Goal: Navigation & Orientation: Find specific page/section

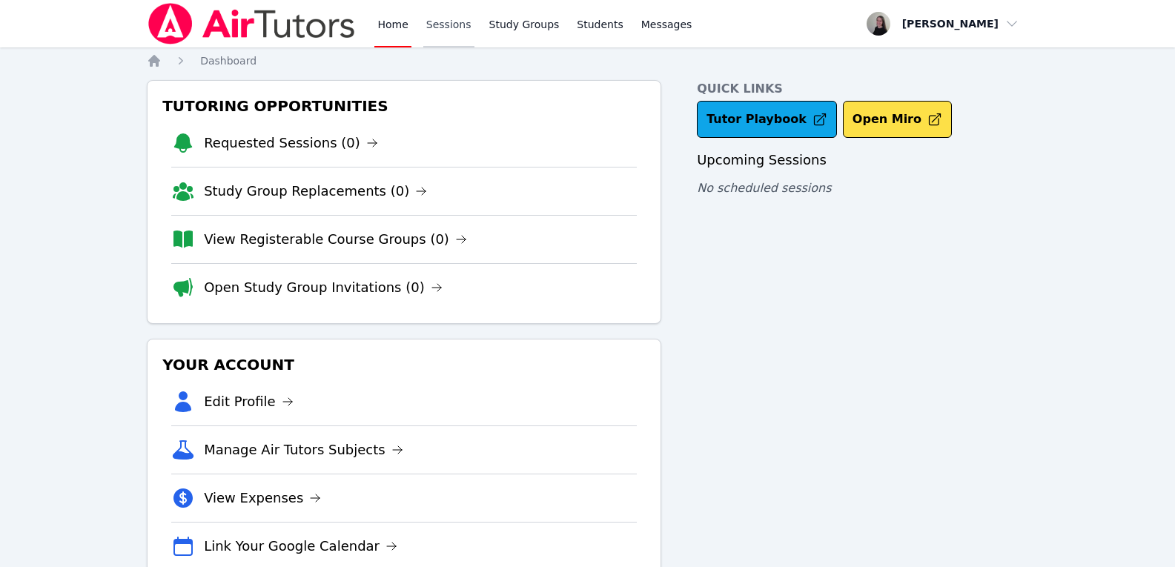
click at [429, 23] on link "Sessions" at bounding box center [448, 23] width 51 height 47
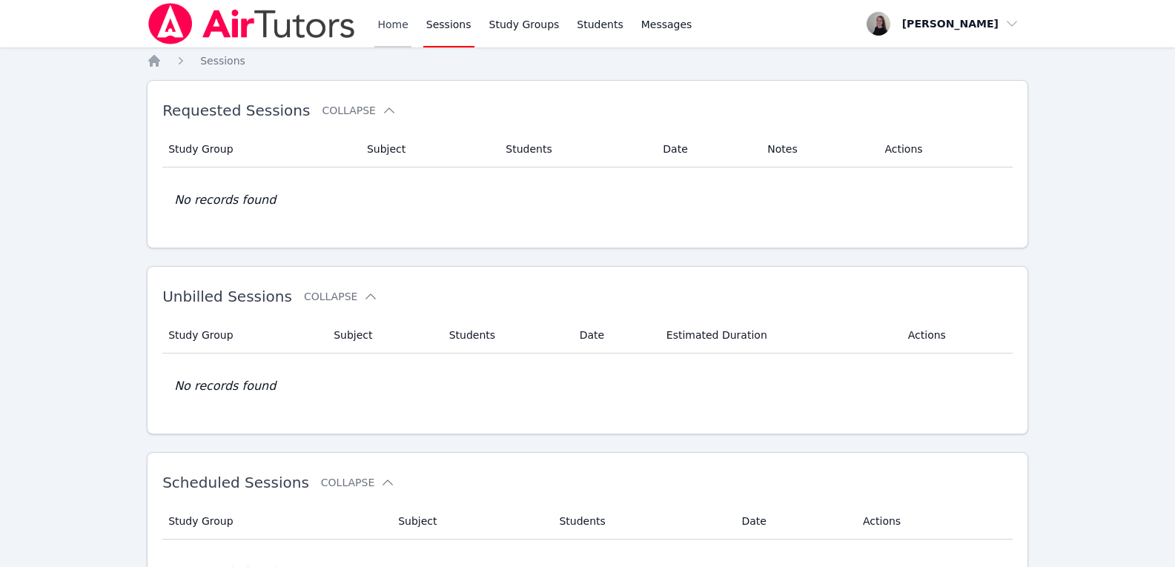
click at [397, 27] on link "Home" at bounding box center [392, 23] width 36 height 47
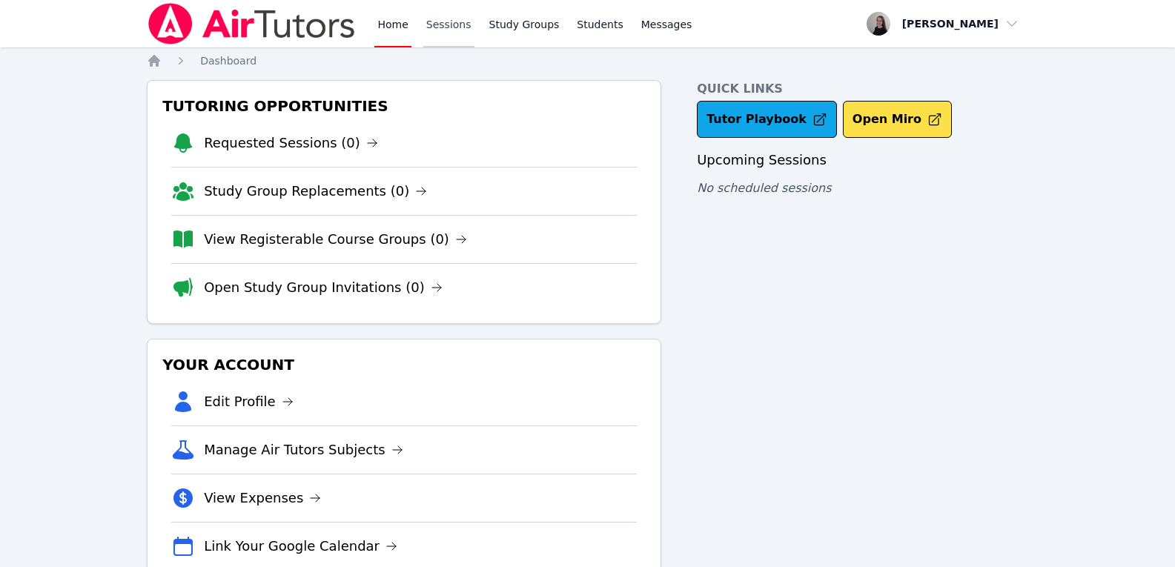
click at [438, 30] on link "Sessions" at bounding box center [448, 23] width 51 height 47
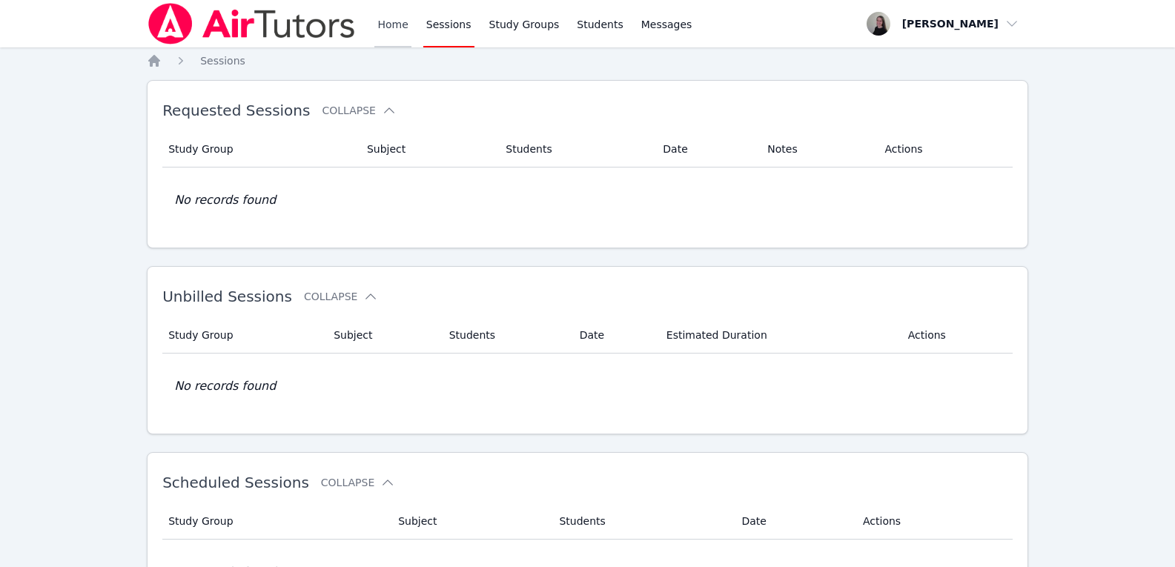
click at [399, 33] on link "Home" at bounding box center [392, 23] width 36 height 47
